Goal: Communication & Community: Answer question/provide support

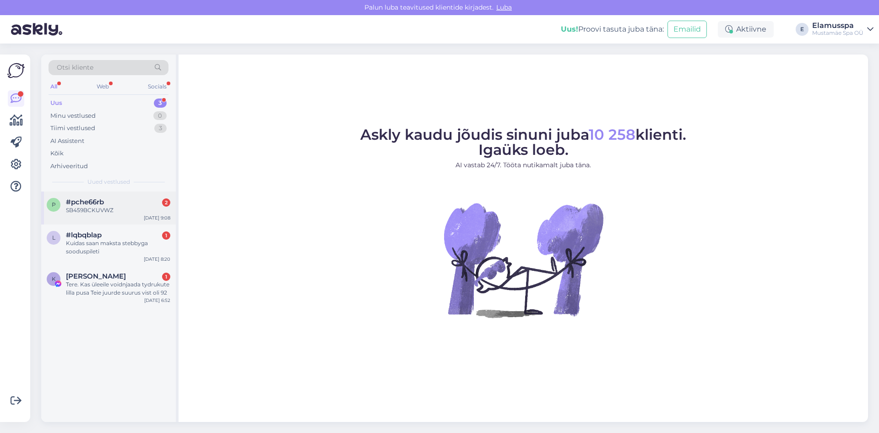
click at [93, 212] on div "SB459BCKUVWZ" at bounding box center [118, 210] width 104 height 8
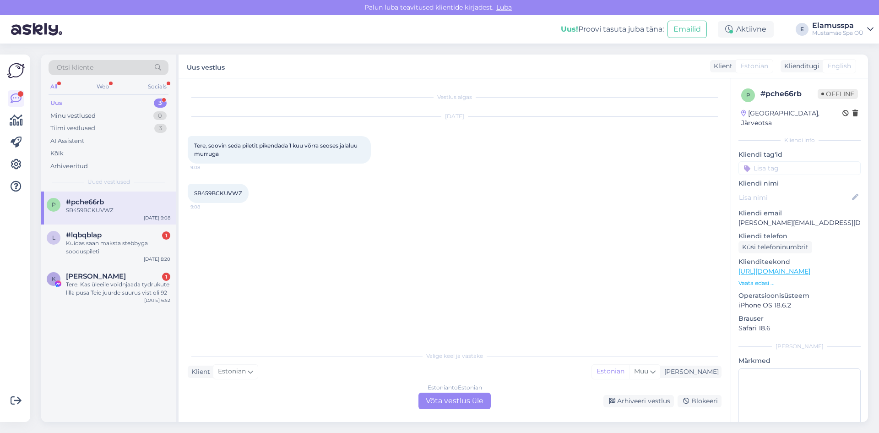
click at [242, 195] on div "SB459BCKUVWZ 9:08" at bounding box center [218, 193] width 61 height 19
drag, startPoint x: 242, startPoint y: 195, endPoint x: 222, endPoint y: 195, distance: 20.6
click at [222, 195] on div "SB459BCKUVWZ 9:08" at bounding box center [218, 193] width 61 height 19
copy div "SB459BCKUVWZ 9:08"
click at [453, 398] on div "Estonian to Estonian Võta vestlus üle" at bounding box center [455, 401] width 72 height 16
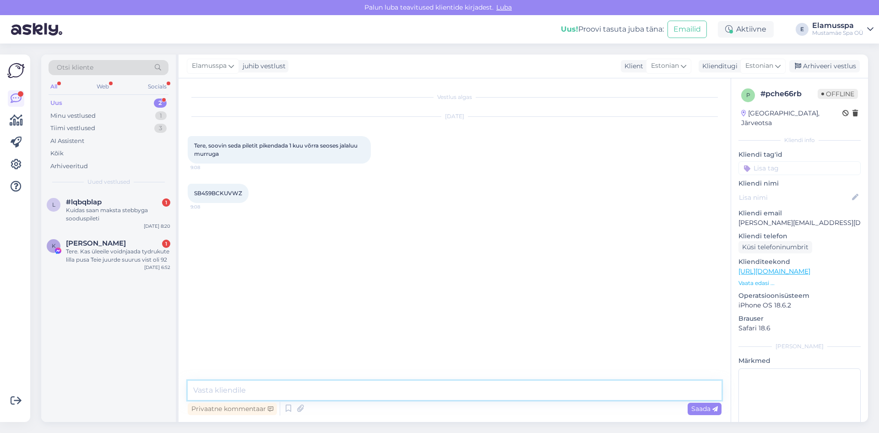
click at [437, 396] on textarea at bounding box center [455, 390] width 534 height 19
type textarea "Tere! [PERSON_NAME] pikendatud. Kiiret paranemist!"
click at [698, 412] on span "Saada" at bounding box center [705, 408] width 27 height 8
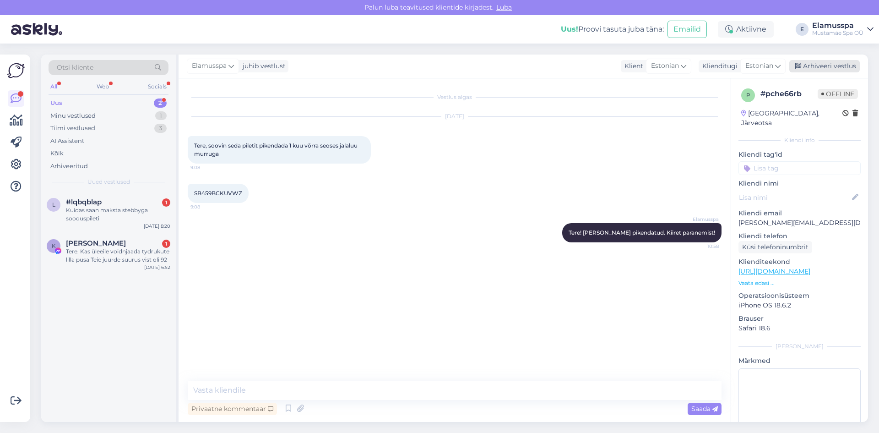
click at [811, 63] on div "Arhiveeri vestlus" at bounding box center [825, 66] width 71 height 12
